Goal: Transaction & Acquisition: Purchase product/service

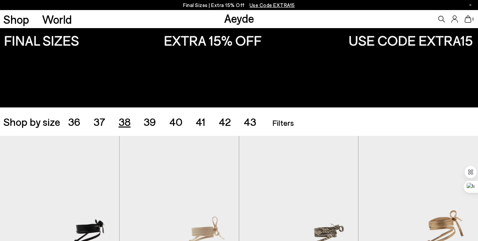
click at [125, 122] on span "38" at bounding box center [125, 121] width 12 height 13
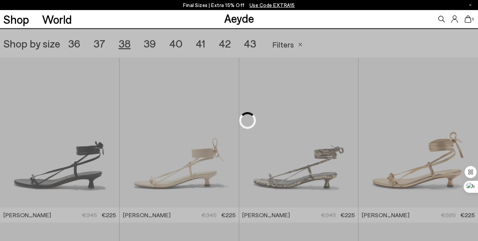
scroll to position [133, 0]
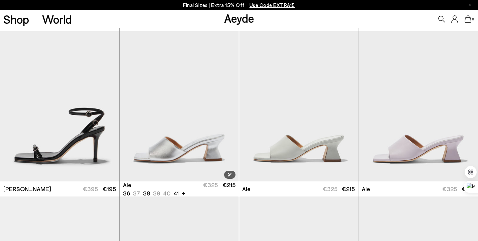
scroll to position [993, 0]
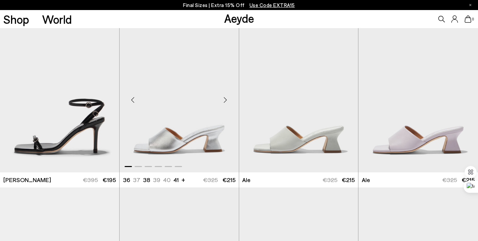
click at [223, 104] on div "Next slide" at bounding box center [226, 100] width 20 height 20
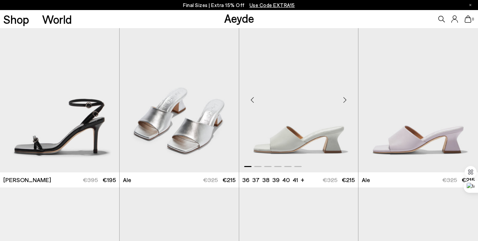
click at [346, 99] on div "Next slide" at bounding box center [345, 100] width 20 height 20
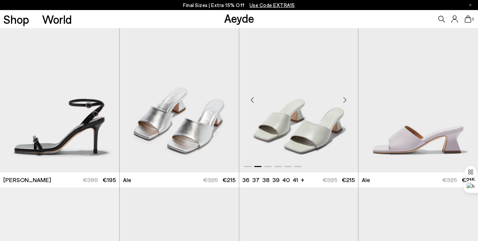
click at [346, 99] on div "Next slide" at bounding box center [345, 100] width 20 height 20
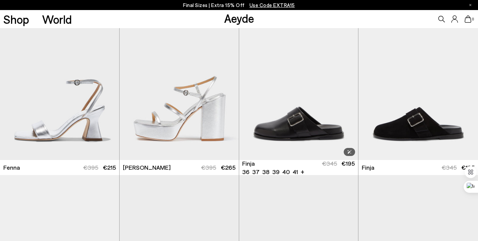
scroll to position [1629, 0]
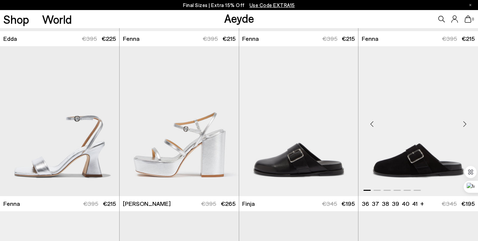
click at [468, 124] on div "Next slide" at bounding box center [465, 124] width 20 height 20
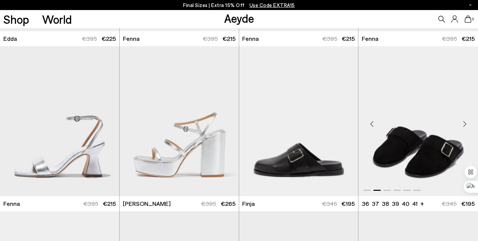
click at [468, 124] on div "Next slide" at bounding box center [465, 124] width 20 height 20
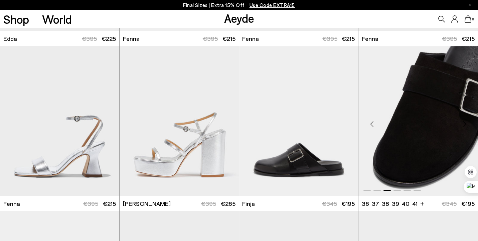
click at [468, 124] on div "Next slide" at bounding box center [465, 124] width 20 height 20
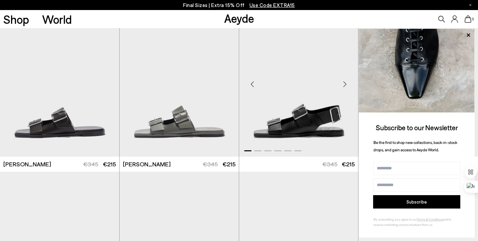
scroll to position [2035, 0]
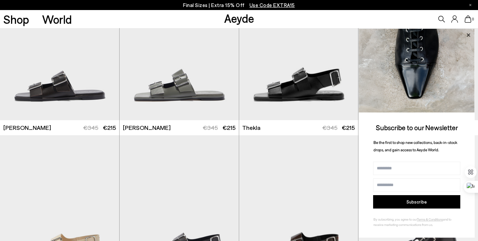
click at [469, 34] on icon at bounding box center [468, 34] width 3 height 3
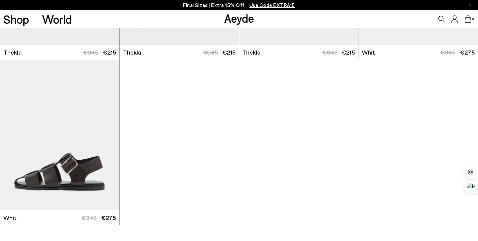
scroll to position [445, 0]
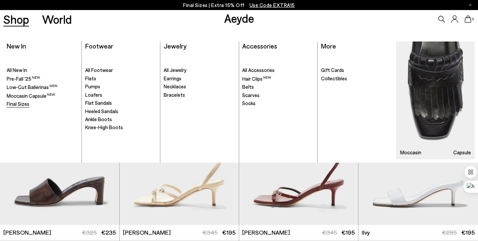
click at [24, 106] on link "Final Sizes" at bounding box center [43, 104] width 72 height 7
